Goal: Task Accomplishment & Management: Manage account settings

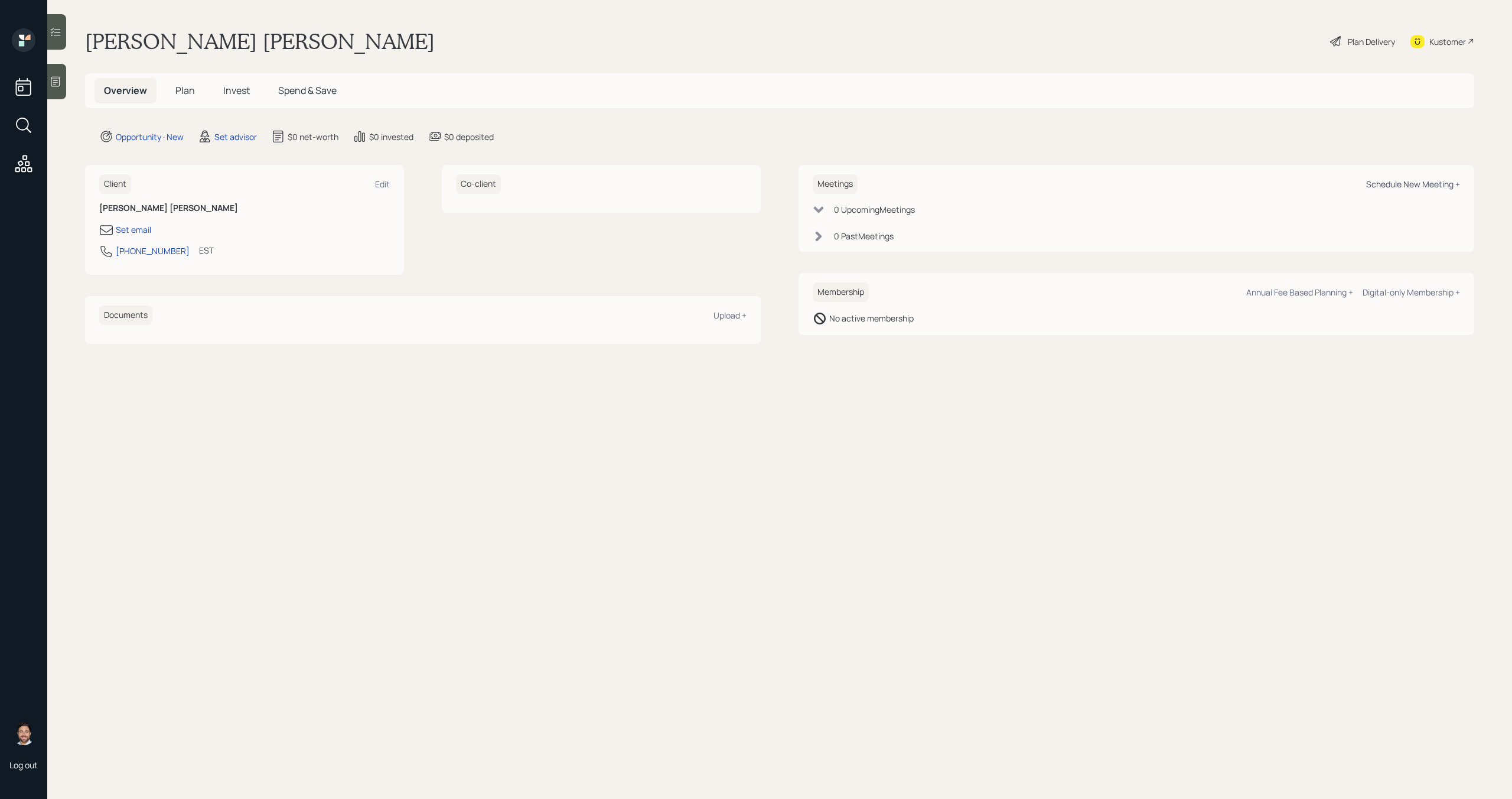
click at [1445, 179] on div "Schedule New Meeting +" at bounding box center [1413, 184] width 94 height 12
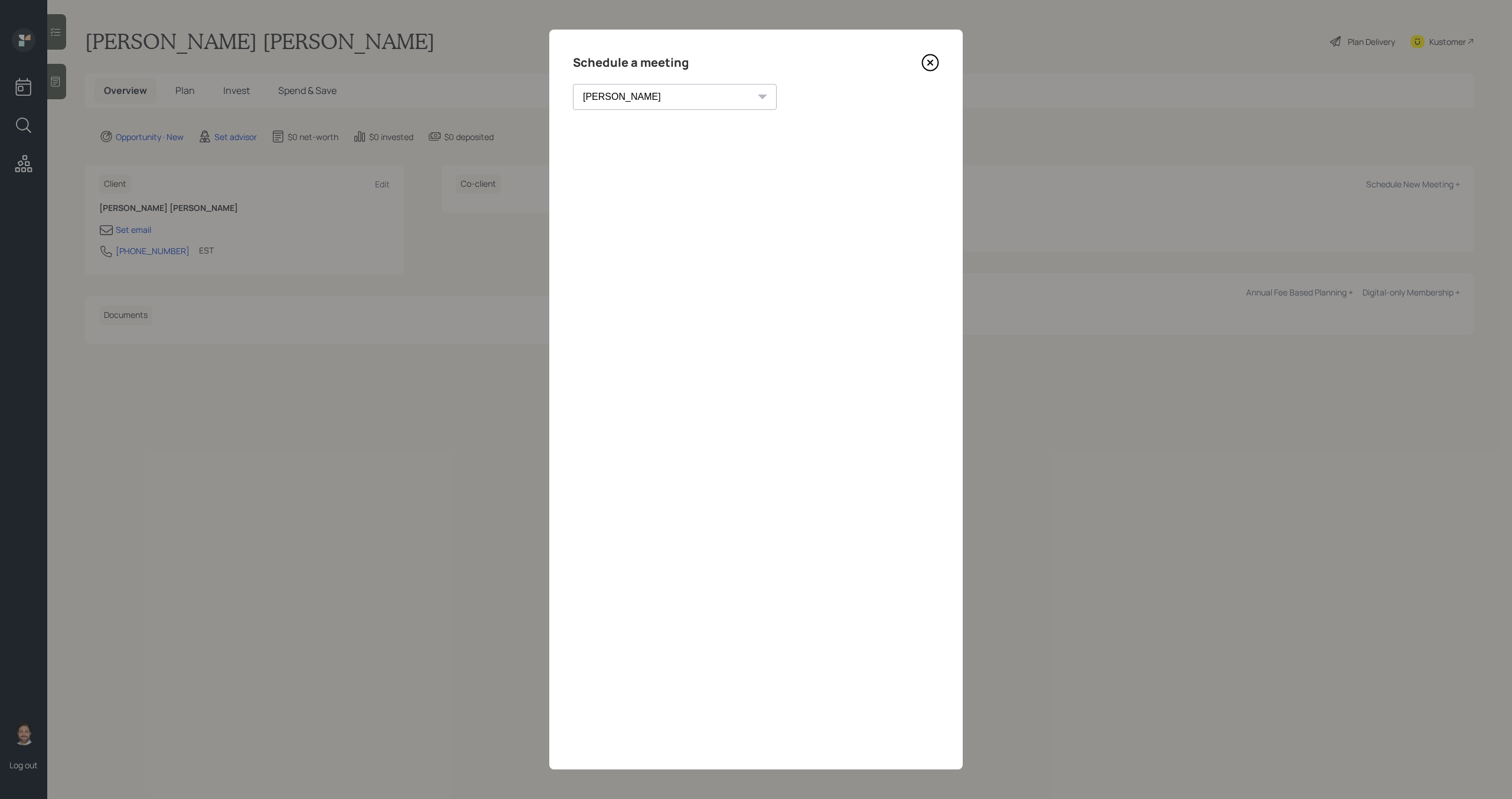
click at [655, 97] on select "Theresa Spinello Matthew Burke Xavier Ross Eitan Bar-David Ian Yamey Trevor Nel…" at bounding box center [675, 96] width 204 height 26
select select "bffa7908-1b2a-4c79-9bb6-f0ec9aed22d3"
click at [573, 84] on select "Theresa Spinello Matthew Burke Xavier Ross Eitan Bar-David Ian Yamey Trevor Nel…" at bounding box center [675, 96] width 204 height 26
click at [770, 101] on div "Choose my own meeting type" at bounding box center [820, 96] width 99 height 22
click at [929, 69] on icon at bounding box center [931, 63] width 18 height 18
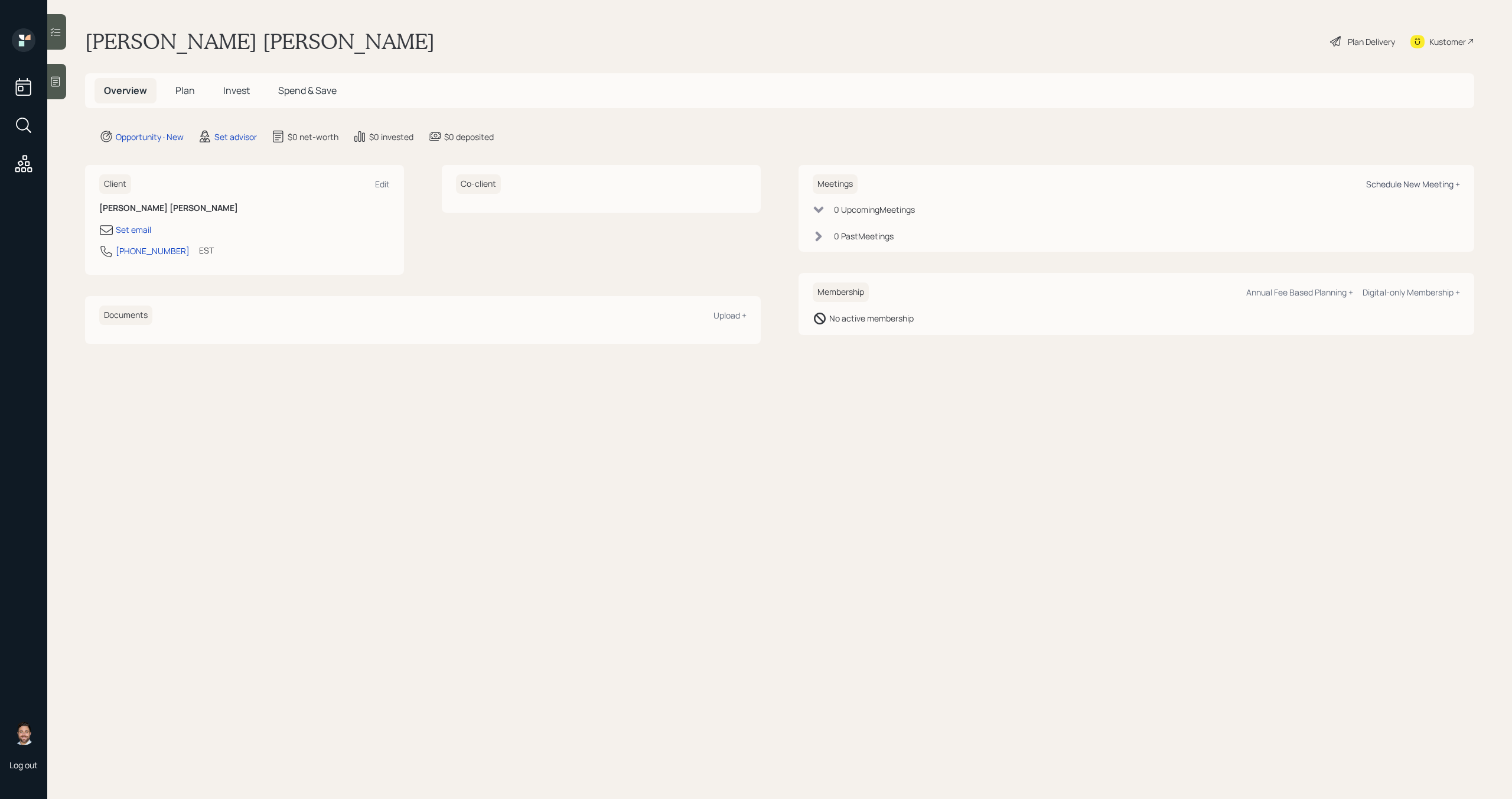
click at [1456, 184] on div "Schedule New Meeting +" at bounding box center [1413, 184] width 94 height 12
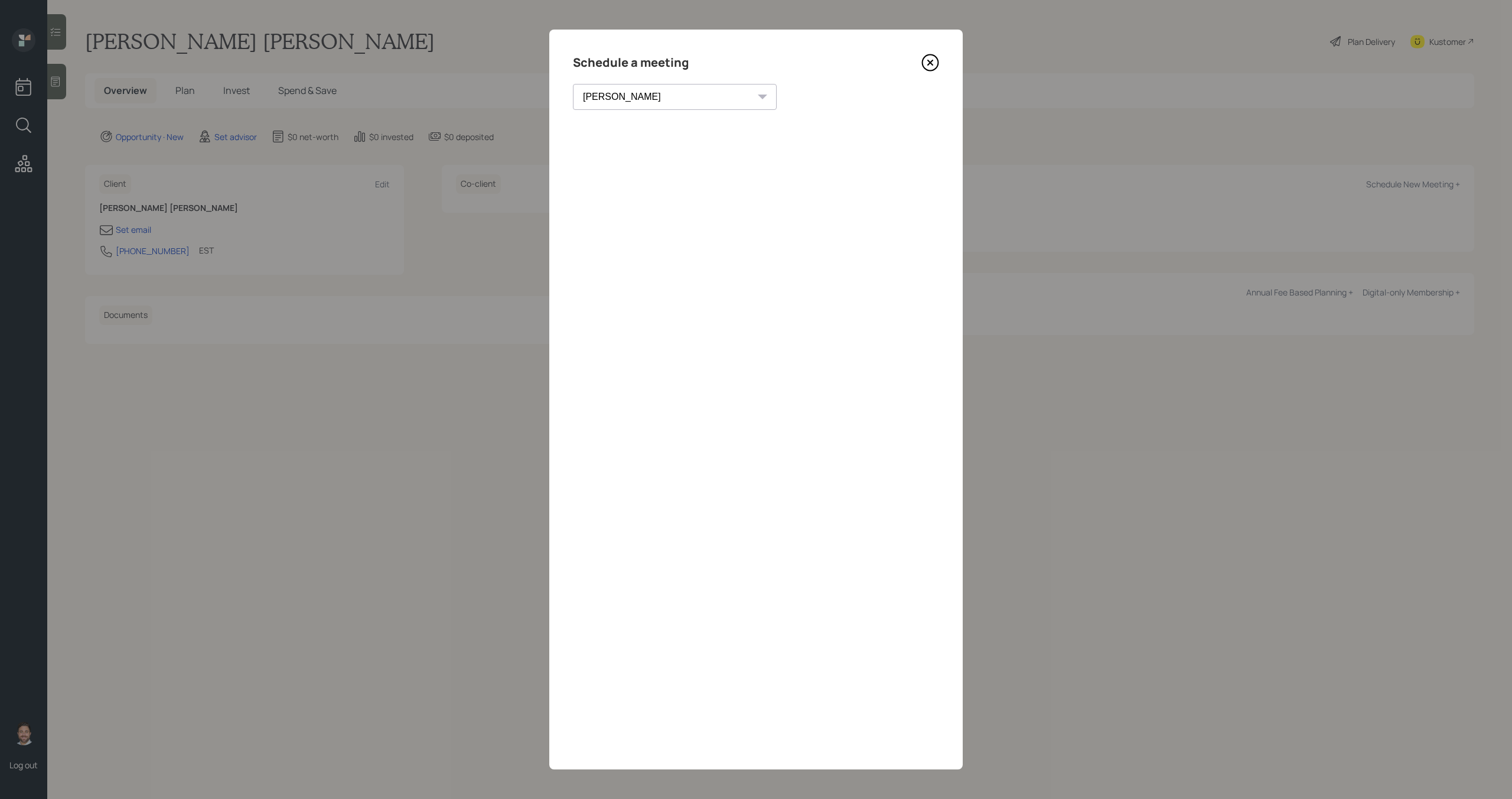
click at [661, 111] on div "Schedule a meeting Theresa Spinello Matthew Burke Xavier Ross Eitan Bar-David I…" at bounding box center [756, 399] width 414 height 740
click at [659, 101] on select "Theresa Spinello Matthew Burke Xavier Ross Eitan Bar-David Ian Yamey Trevor Nel…" at bounding box center [675, 96] width 204 height 26
select select "bffa7908-1b2a-4c79-9bb6-f0ec9aed22d3"
click at [573, 84] on select "Theresa Spinello Matthew Burke Xavier Ross Eitan Bar-David Ian Yamey Trevor Nel…" at bounding box center [675, 96] width 204 height 26
click at [770, 100] on div "Choose my own meeting type" at bounding box center [820, 96] width 99 height 22
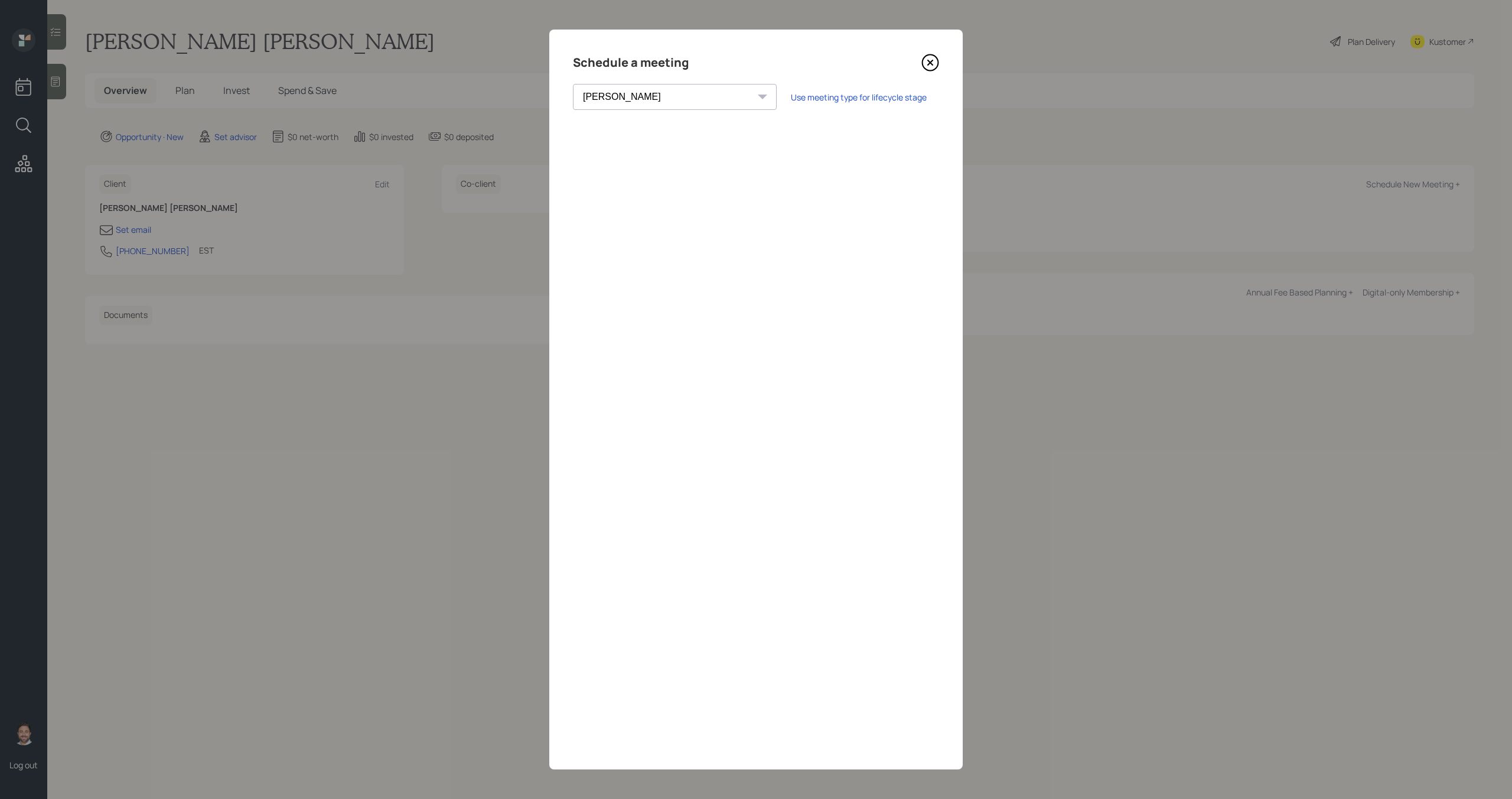
click at [931, 61] on icon at bounding box center [930, 63] width 5 height 5
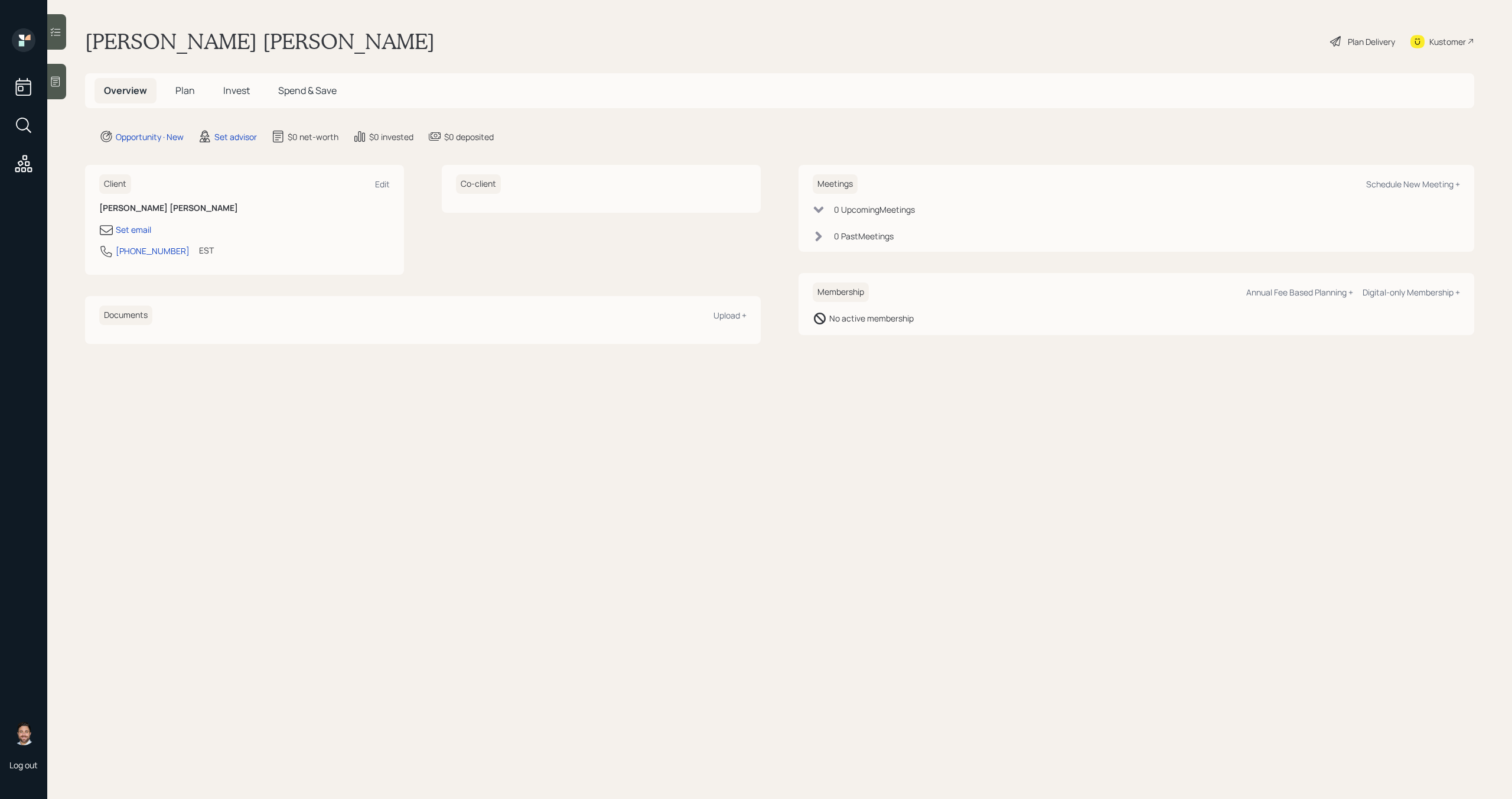
click at [1426, 177] on div "Meetings Schedule New Meeting +" at bounding box center [1136, 184] width 647 height 20
click at [1425, 187] on div "Schedule New Meeting +" at bounding box center [1413, 184] width 94 height 12
select select "round-robin"
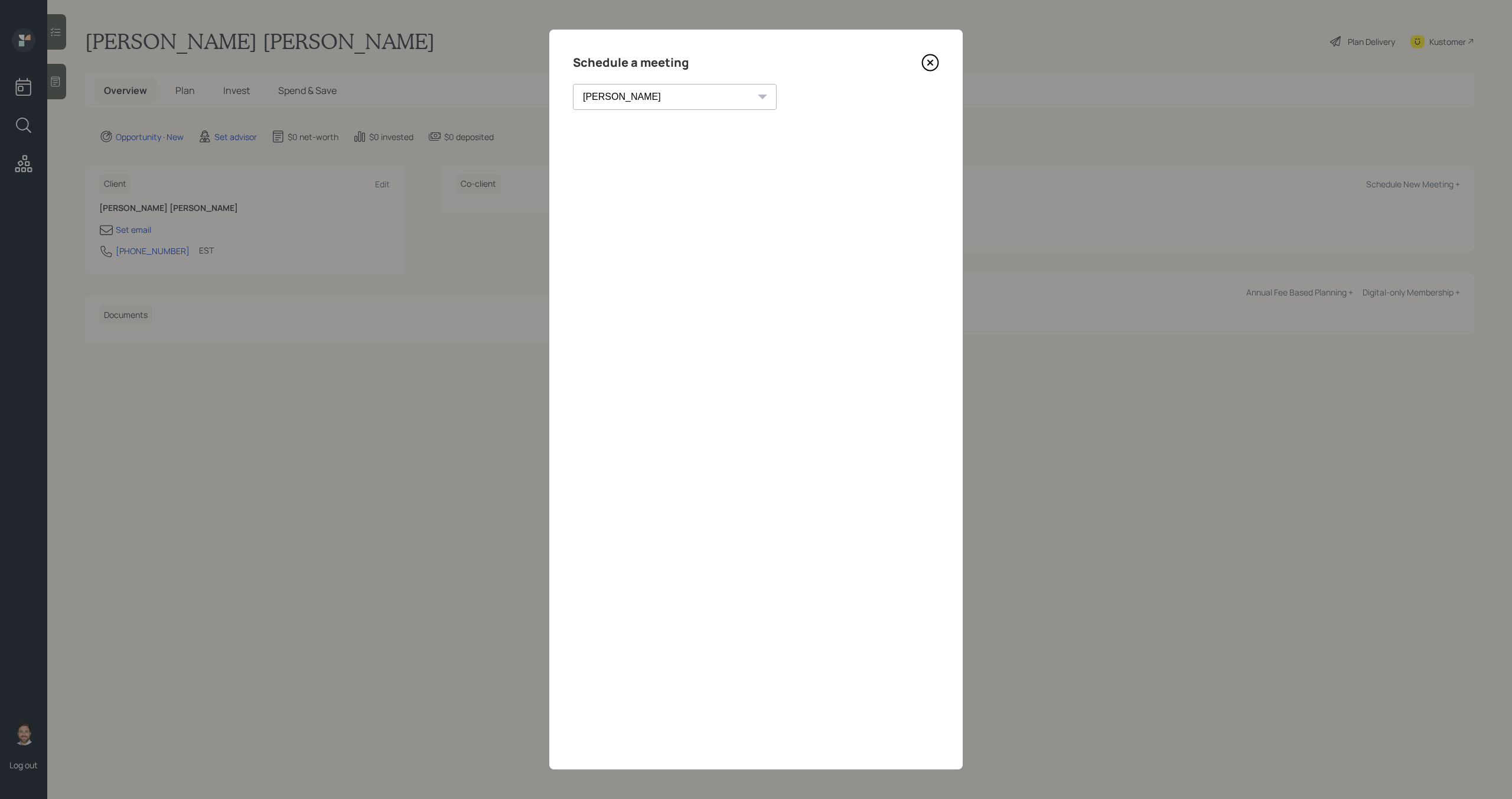
click at [637, 101] on select "Theresa Spinello Matthew Burke Xavier Ross Eitan Bar-David Ian Yamey Trevor Nel…" at bounding box center [675, 96] width 204 height 26
click at [932, 64] on icon at bounding box center [930, 63] width 5 height 5
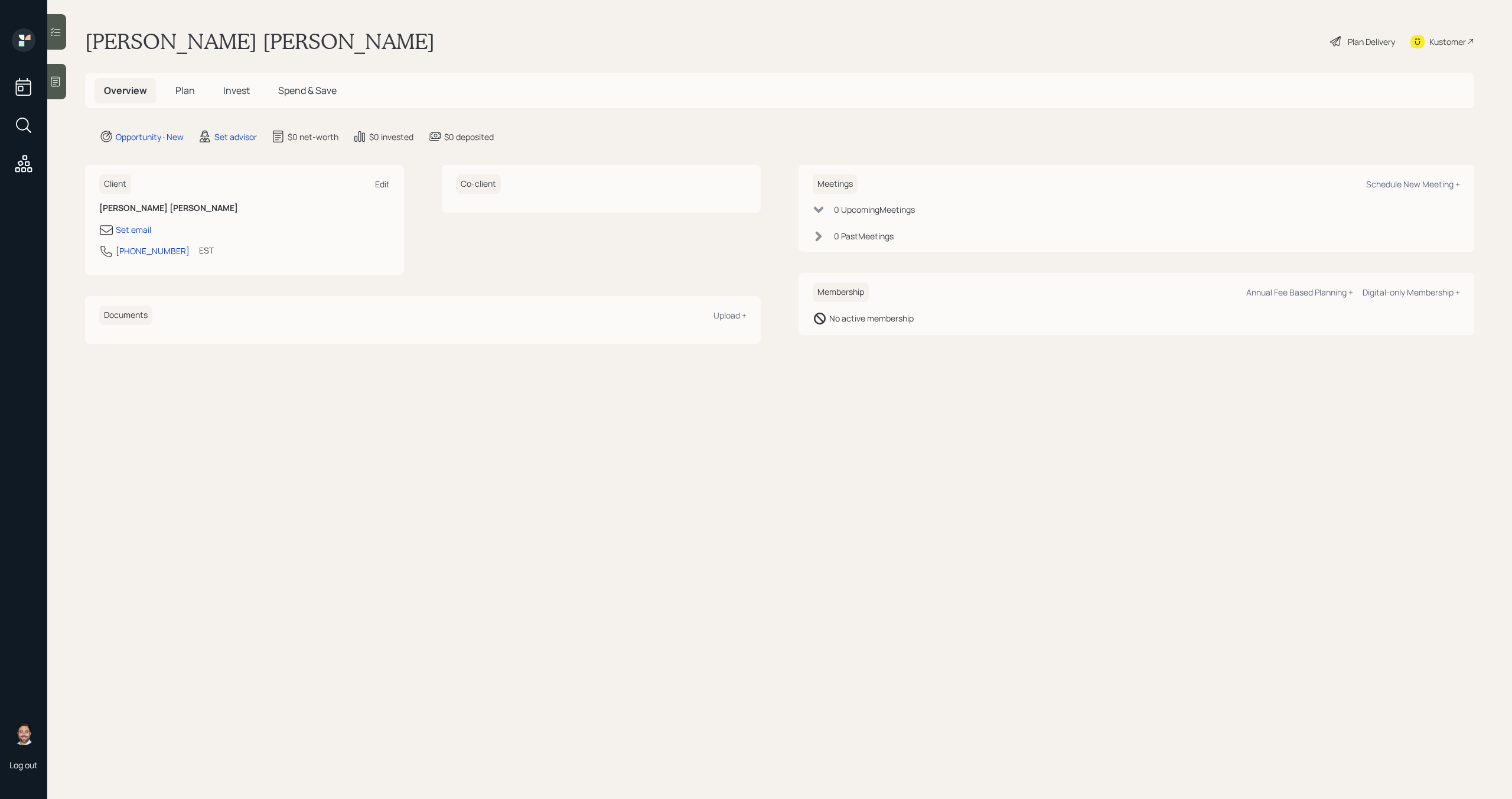
click at [378, 187] on div "Edit" at bounding box center [382, 184] width 15 height 12
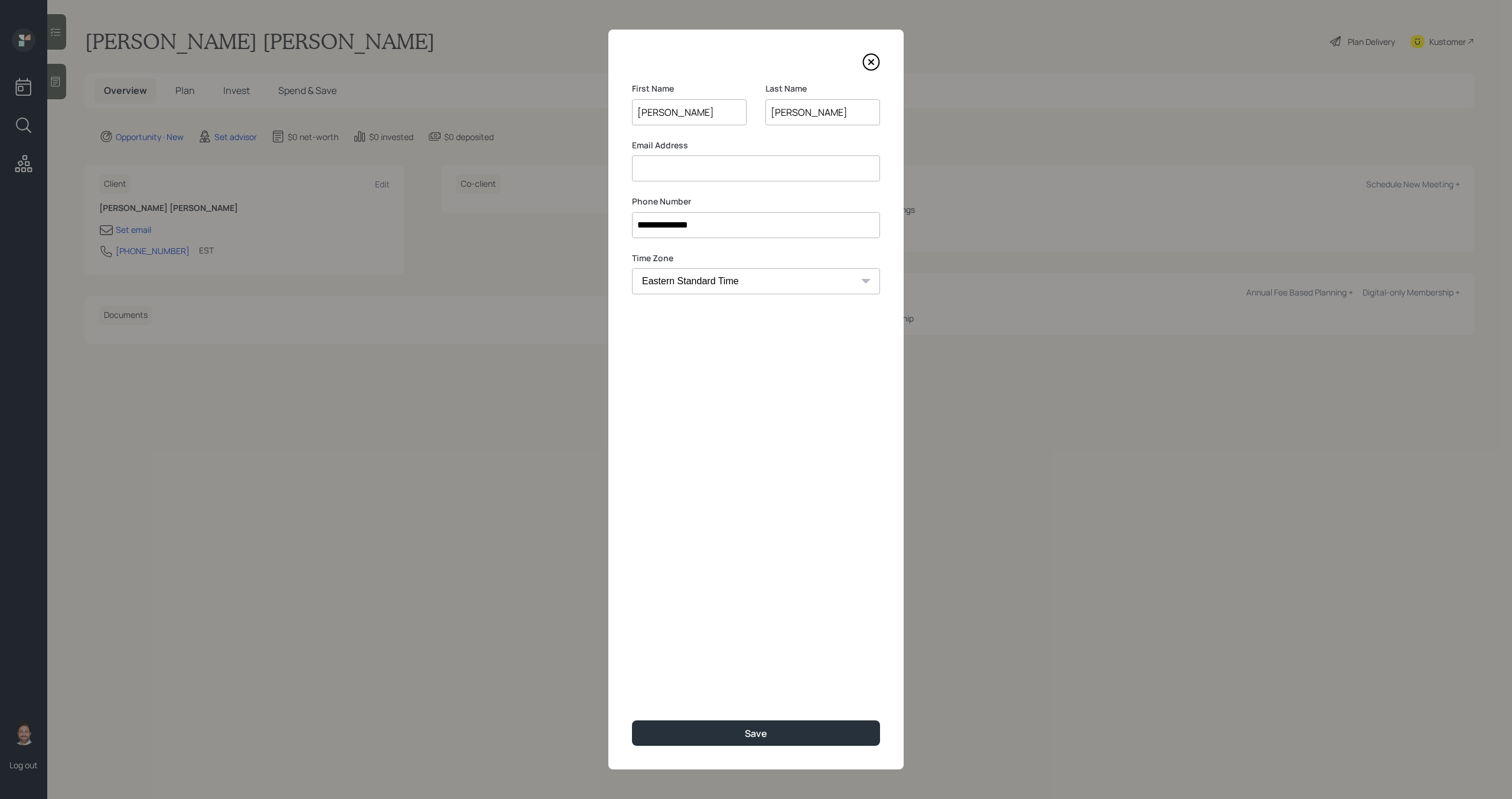
click at [698, 280] on select "Eastern Standard Time Central Standard Time Mountain Standard Time Pacific Stan…" at bounding box center [755, 281] width 248 height 26
select select "America/Los_Angeles"
click at [632, 268] on select "Eastern Standard Time Central Standard Time Mountain Standard Time Pacific Stan…" at bounding box center [755, 281] width 248 height 26
click at [714, 171] on input at bounding box center [755, 168] width 248 height 26
paste input "Wlsonjean.baptiste@gmail.com"
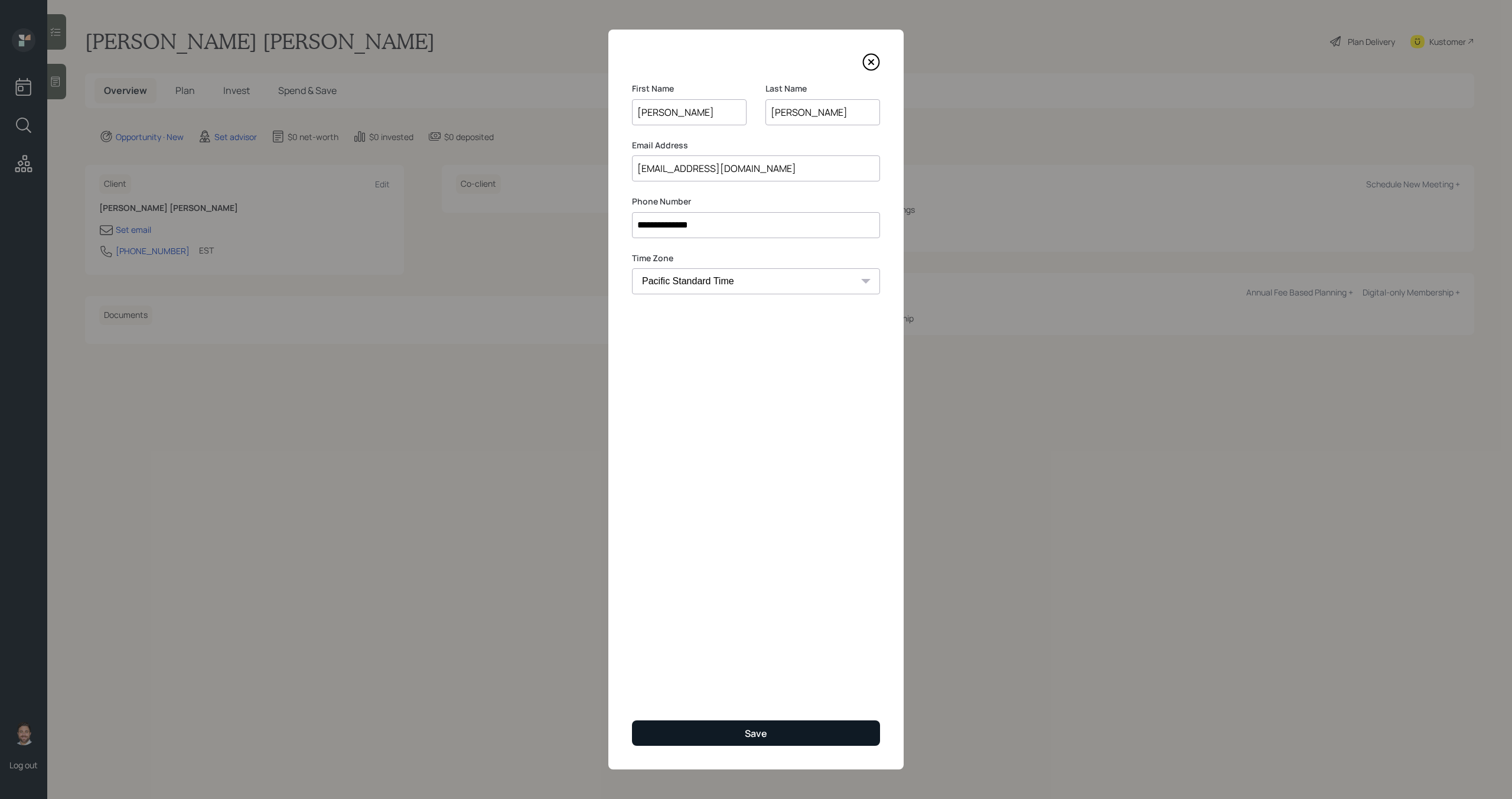
type input "Wlsonjean.baptiste@gmail.com"
click at [772, 736] on button "Save" at bounding box center [755, 732] width 248 height 25
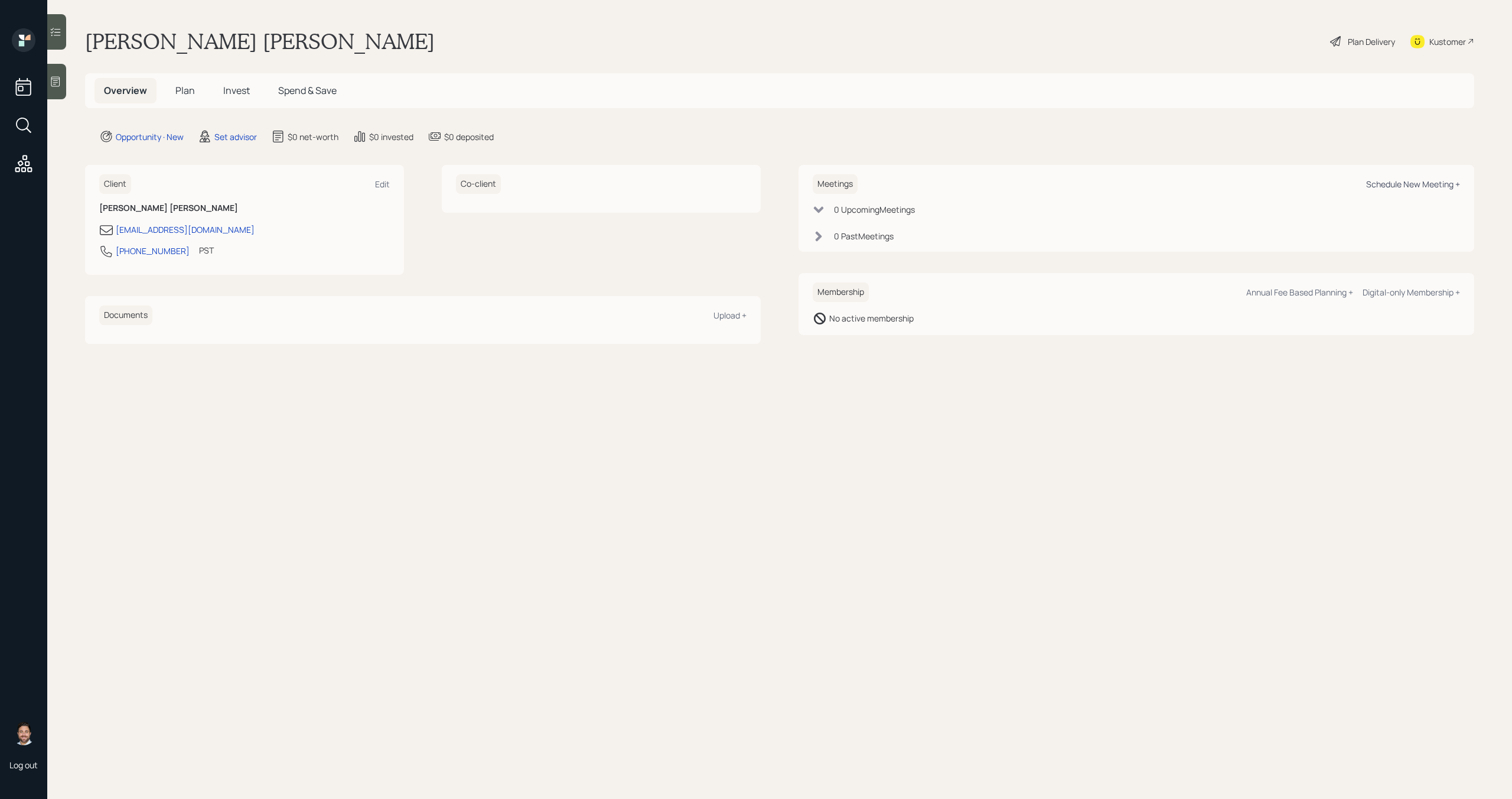
click at [1414, 185] on div "Schedule New Meeting +" at bounding box center [1413, 184] width 94 height 12
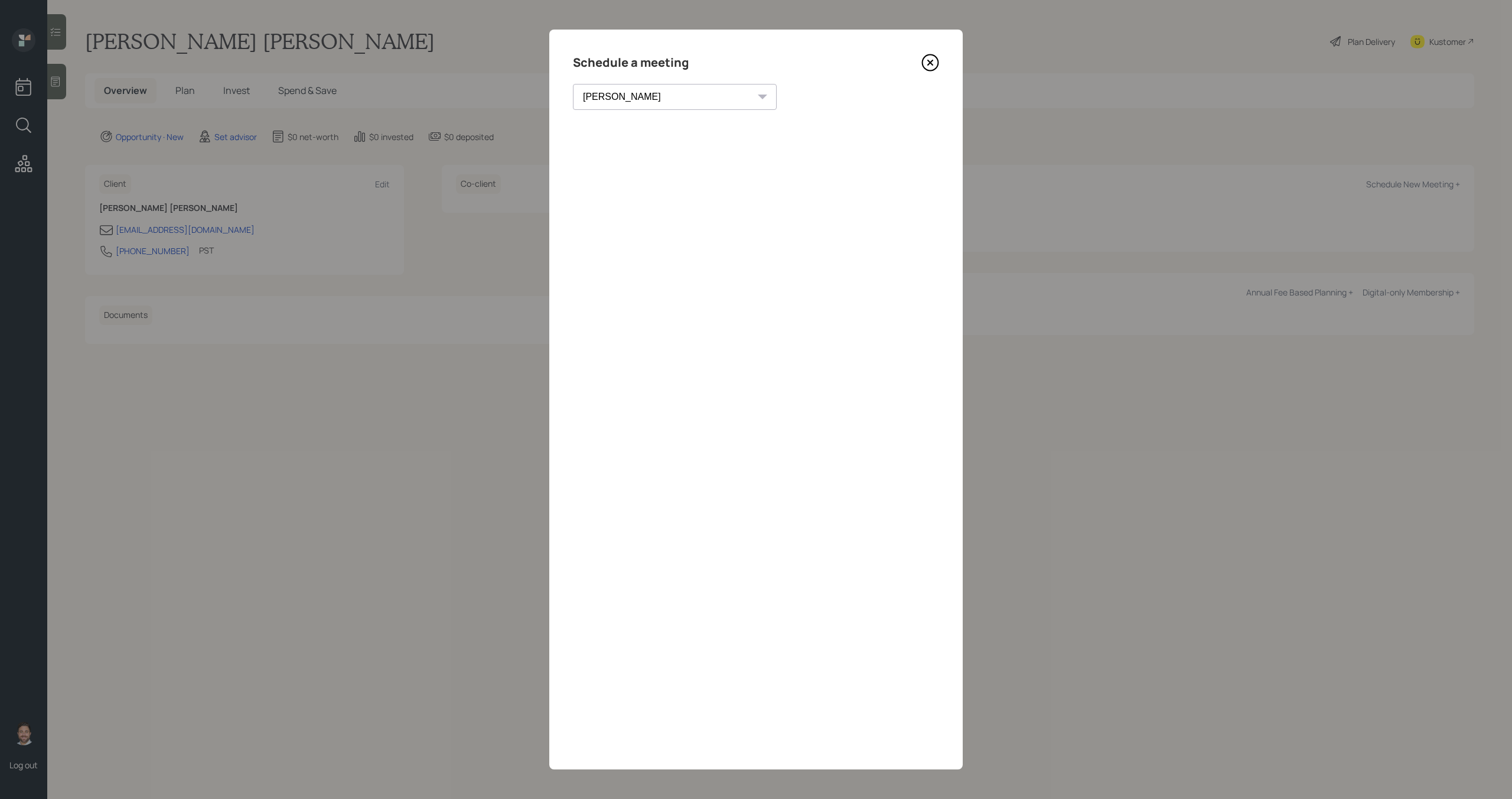
click at [641, 101] on select "Theresa Spinello Matthew Burke Xavier Ross Eitan Bar-David Ian Yamey Trevor Nel…" at bounding box center [675, 96] width 204 height 26
select select "bffa7908-1b2a-4c79-9bb6-f0ec9aed22d3"
click at [573, 84] on select "Theresa Spinello Matthew Burke Xavier Ross Eitan Bar-David Ian Yamey Trevor Nel…" at bounding box center [675, 96] width 204 height 26
click at [770, 100] on div "Choose my own meeting type" at bounding box center [820, 96] width 99 height 22
click at [933, 61] on icon at bounding box center [931, 63] width 18 height 18
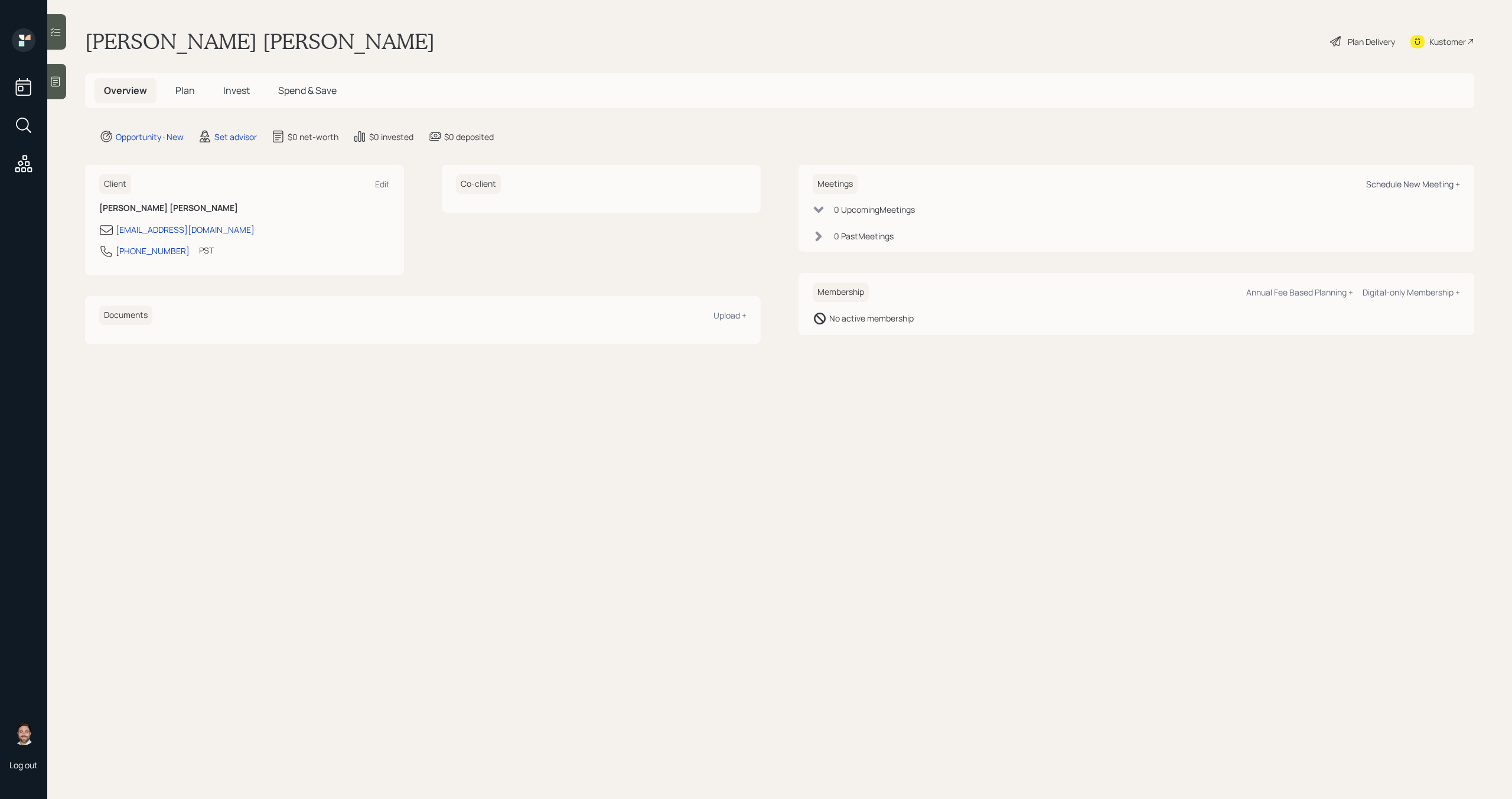
click at [1375, 183] on div "Schedule New Meeting +" at bounding box center [1413, 184] width 94 height 12
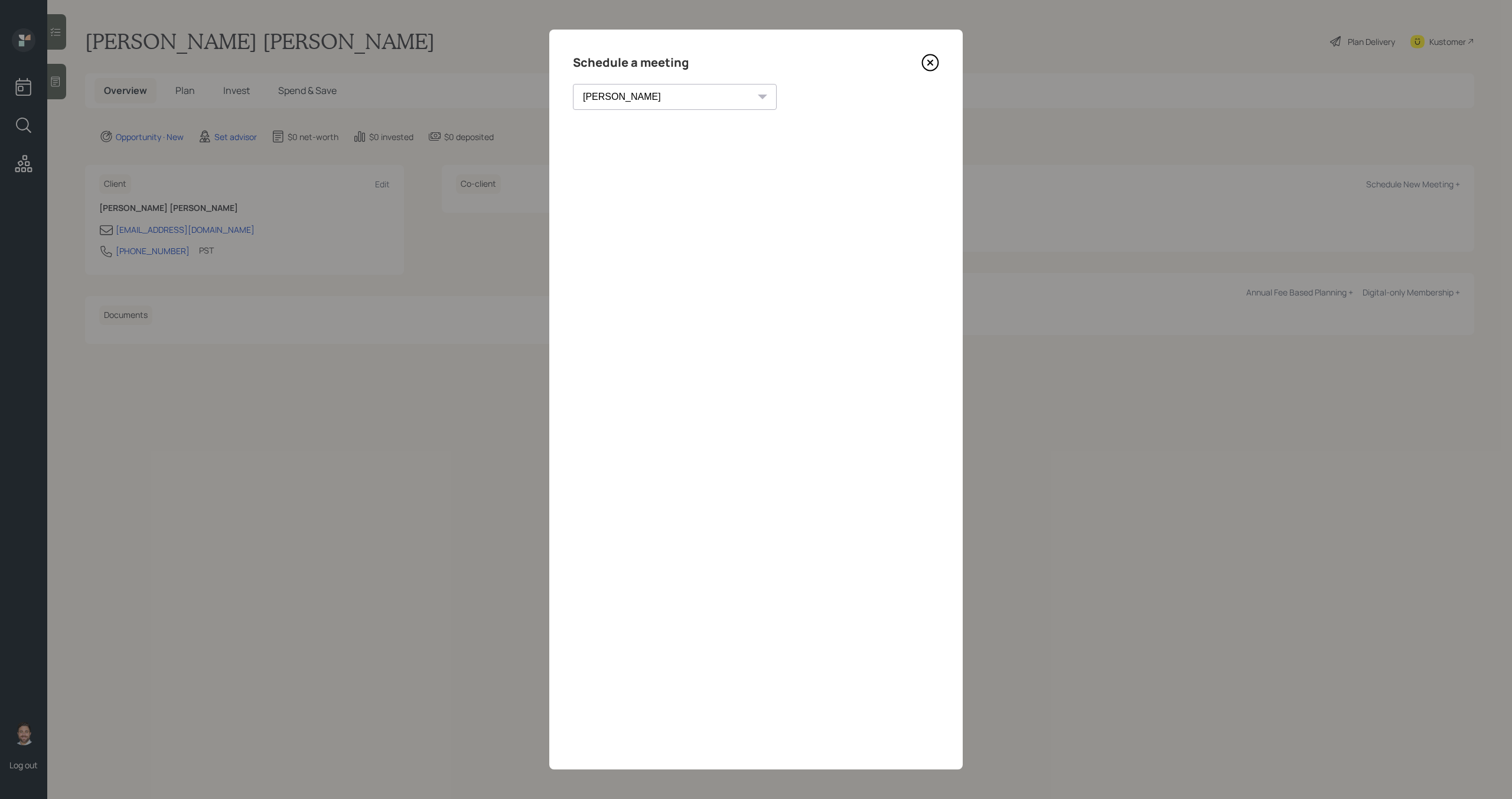
click at [638, 99] on select "Theresa Spinello Matthew Burke Xavier Ross Eitan Bar-David Ian Yamey Trevor Nel…" at bounding box center [675, 96] width 204 height 26
select select "bffa7908-1b2a-4c79-9bb6-f0ec9aed22d3"
click at [573, 84] on select "Theresa Spinello Matthew Burke Xavier Ross Eitan Bar-David Ian Yamey Trevor Nel…" at bounding box center [675, 96] width 204 height 26
click at [770, 97] on div "Choose my own meeting type" at bounding box center [820, 96] width 99 height 22
click at [933, 64] on icon at bounding box center [931, 63] width 18 height 18
